Goal: Use online tool/utility: Use online tool/utility

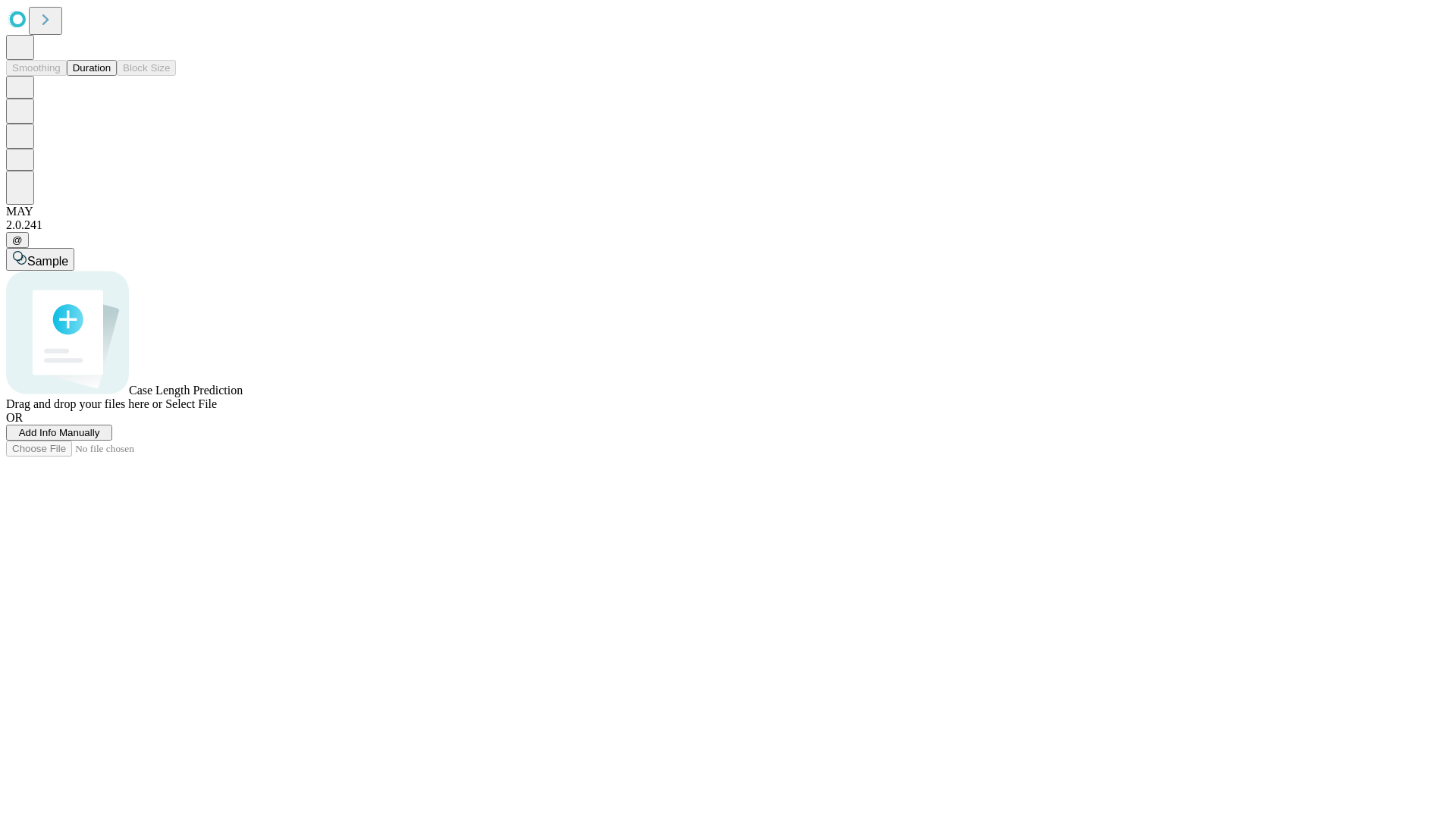
click at [111, 76] on button "Duration" at bounding box center [92, 68] width 50 height 16
click at [68, 255] on span "Sample" at bounding box center [48, 261] width 41 height 13
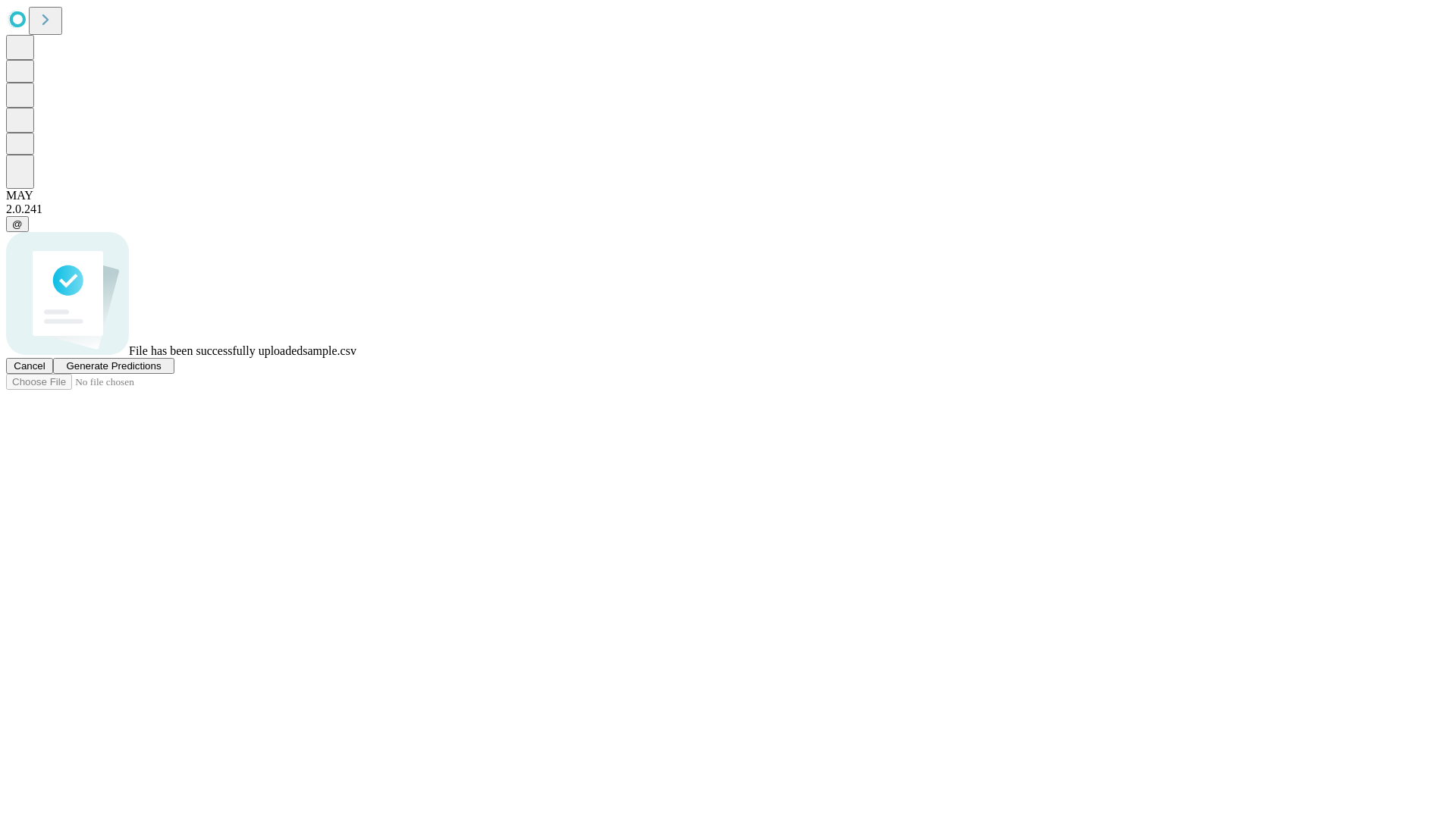
click at [161, 371] on span "Generate Predictions" at bounding box center [113, 365] width 95 height 11
